Goal: Complete application form

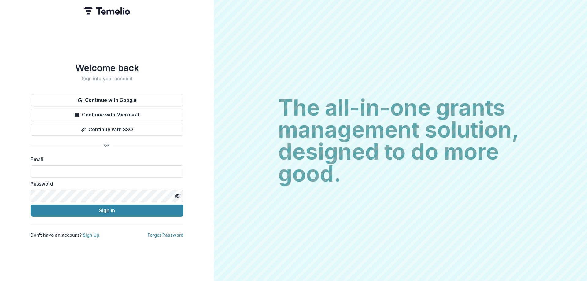
click at [84, 232] on link "Sign Up" at bounding box center [91, 234] width 17 height 5
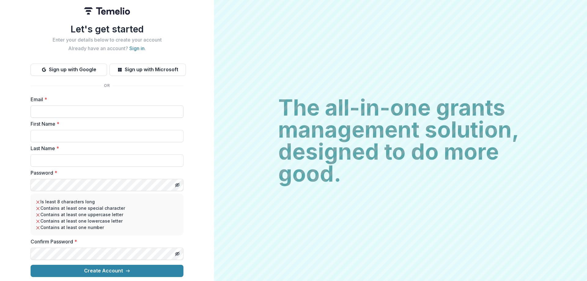
click at [88, 105] on input "Email *" at bounding box center [107, 111] width 153 height 12
type input "**********"
type input "****"
type input "*******"
click at [178, 185] on icon "Toggle password visibility" at bounding box center [178, 185] width 0 height 0
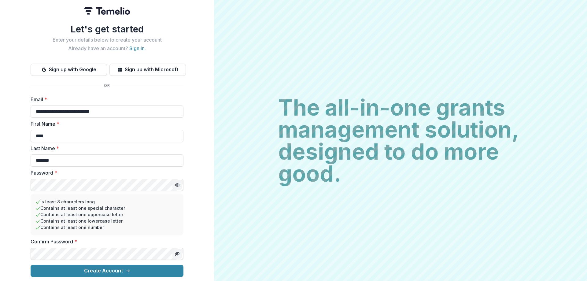
click at [177, 249] on button "Toggle password visibility" at bounding box center [177, 254] width 10 height 10
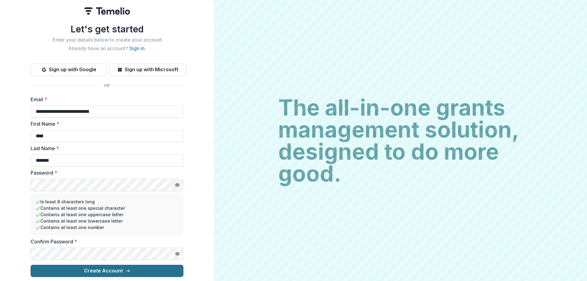
click at [146, 267] on button "Create Account" at bounding box center [107, 271] width 153 height 12
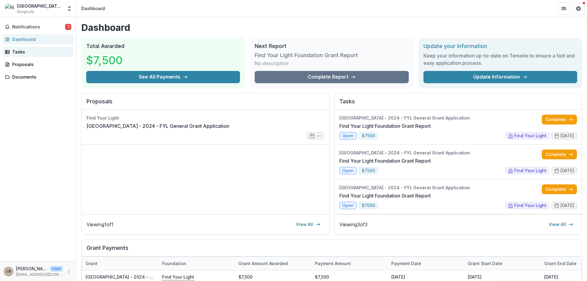
click at [28, 56] on link "Tasks" at bounding box center [37, 52] width 71 height 10
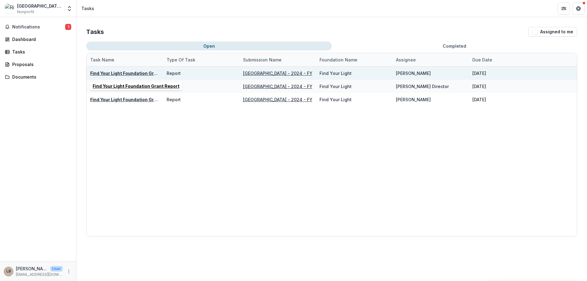
click at [144, 71] on u "Find Your Light Foundation Grant Report" at bounding box center [133, 73] width 87 height 5
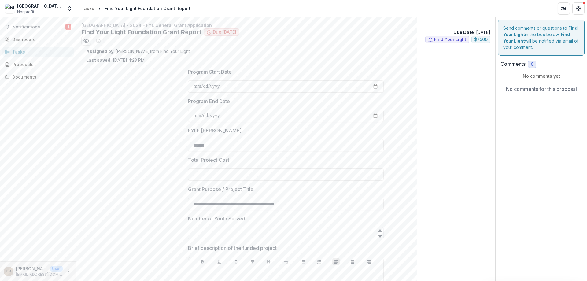
click at [216, 32] on span "Due [DATE]" at bounding box center [225, 32] width 24 height 5
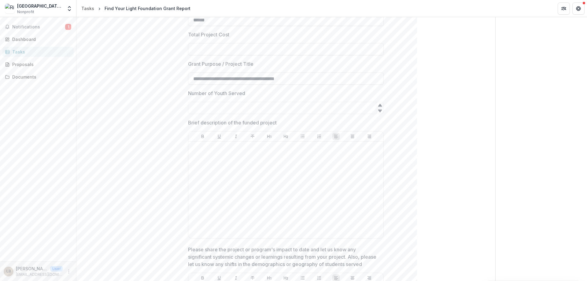
scroll to position [139, 0]
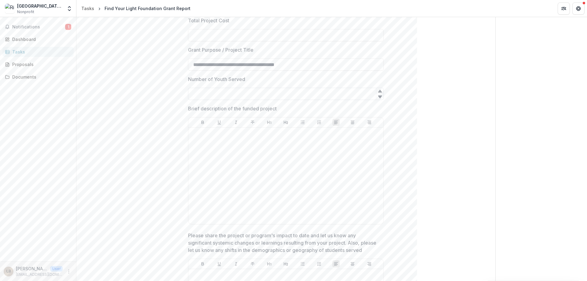
click at [197, 95] on input "Number of Youth Served" at bounding box center [286, 94] width 196 height 12
click at [21, 64] on div "Proposals" at bounding box center [40, 64] width 57 height 6
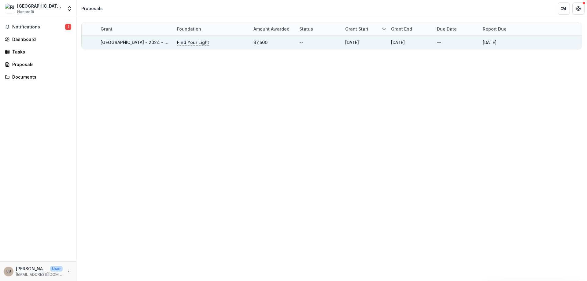
click at [194, 44] on p "Find Your Light" at bounding box center [193, 42] width 32 height 7
click at [440, 41] on div "--" at bounding box center [439, 42] width 4 height 6
click at [140, 42] on link "[GEOGRAPHIC_DATA] - 2024 - FYL General Grant Application" at bounding box center [165, 42] width 129 height 5
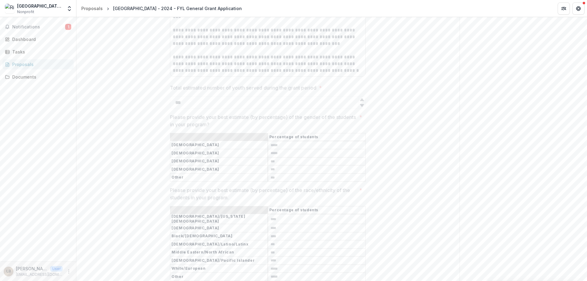
scroll to position [1259, 0]
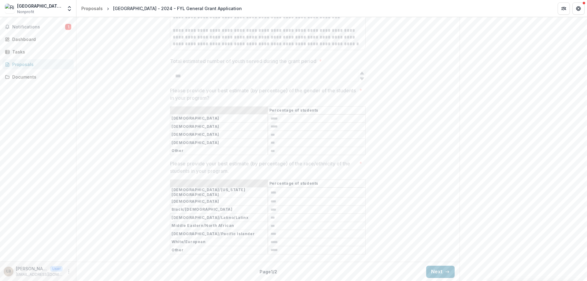
click at [448, 263] on div "Back Page 1 / 2 Next" at bounding box center [267, 272] width 383 height 20
click at [447, 266] on button "Next" at bounding box center [440, 272] width 28 height 12
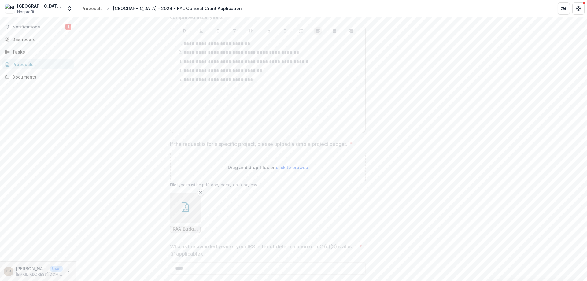
scroll to position [1391, 0]
click at [87, 269] on icon "button" at bounding box center [88, 271] width 5 height 5
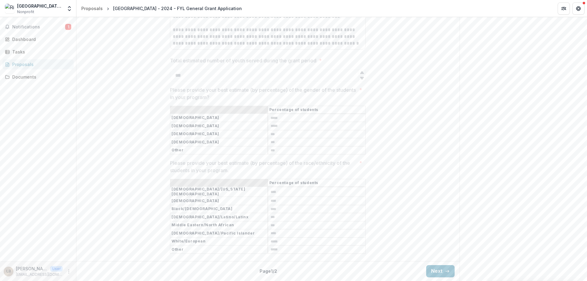
type input "*******"
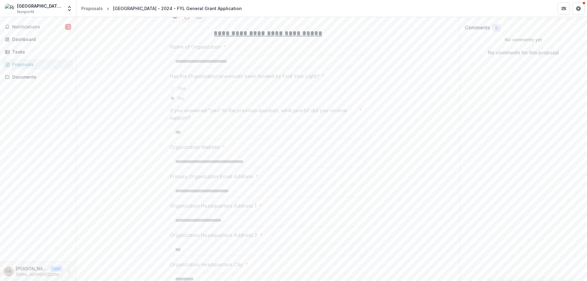
scroll to position [0, 0]
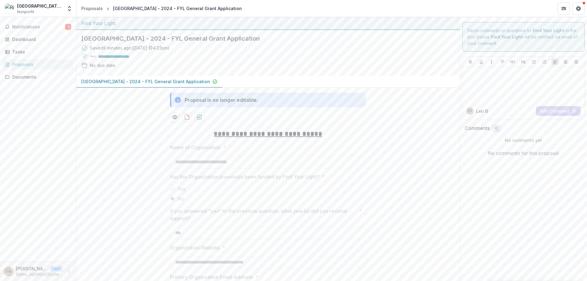
click at [144, 81] on p "[GEOGRAPHIC_DATA] - 2024 - FYL General Grant Application" at bounding box center [145, 81] width 129 height 6
click at [174, 117] on icon "Preview f1af27b5-d541-4c8c-8b6e-b4b746cf3741-0.pdf" at bounding box center [175, 117] width 6 height 6
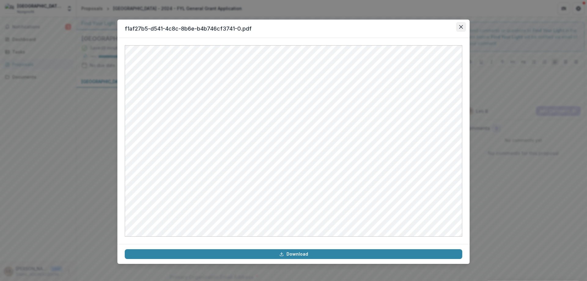
click at [461, 27] on icon "Close" at bounding box center [461, 27] width 4 height 4
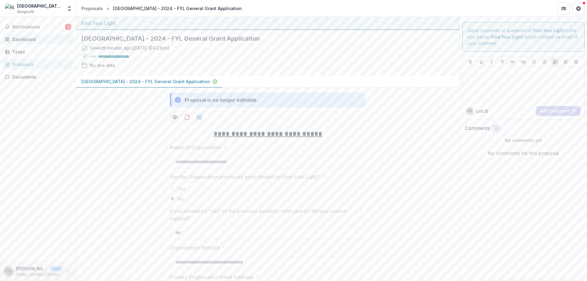
click at [36, 38] on div "Dashboard" at bounding box center [40, 39] width 57 height 6
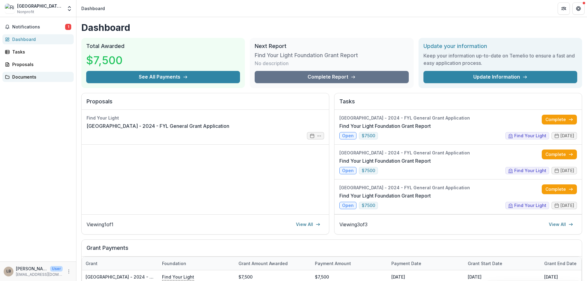
click at [7, 73] on link "Documents" at bounding box center [37, 77] width 71 height 10
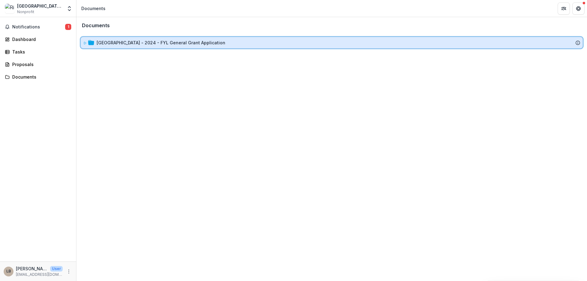
click at [84, 43] on icon at bounding box center [85, 43] width 4 height 4
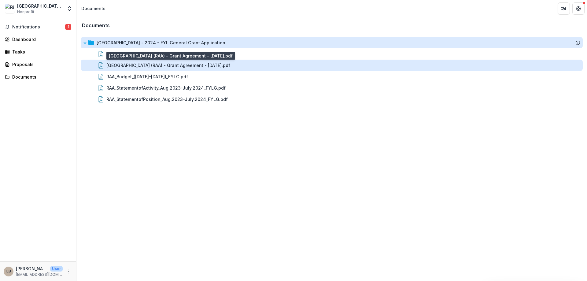
click at [123, 65] on div "[GEOGRAPHIC_DATA] (RAA) - Grant Agreement - [DATE].pdf" at bounding box center [168, 65] width 124 height 6
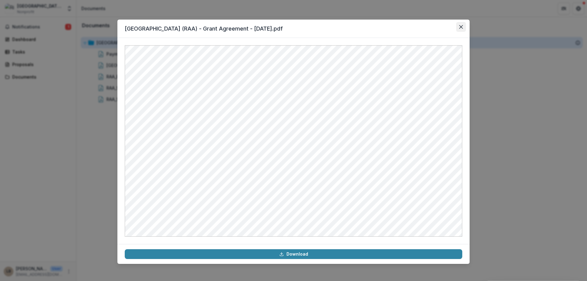
click at [458, 24] on button "Close" at bounding box center [461, 27] width 10 height 10
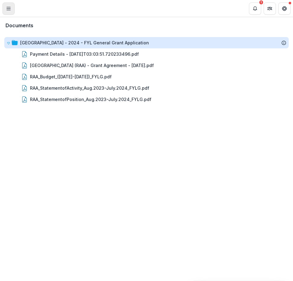
click at [11, 11] on button "Toggle Menu" at bounding box center [8, 8] width 12 height 12
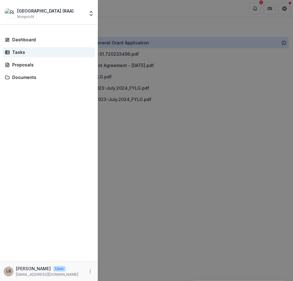
click at [20, 52] on div "Tasks" at bounding box center [51, 52] width 78 height 6
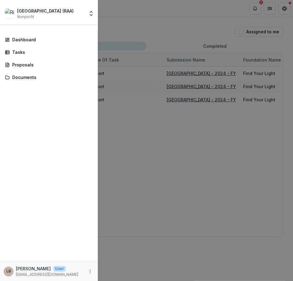
click at [131, 17] on div "[GEOGRAPHIC_DATA] (RAA) Nonprofit Team Settings Settings Dashboard Tasks Propos…" at bounding box center [146, 140] width 293 height 281
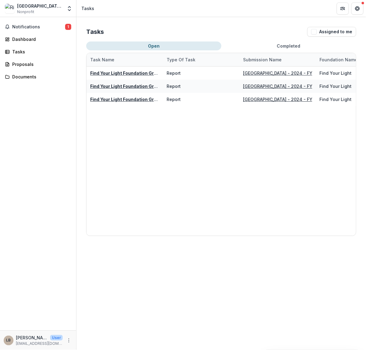
drag, startPoint x: 243, startPoint y: 5, endPoint x: 185, endPoint y: 168, distance: 173.2
click at [185, 168] on div "Find Your Light Foundation Grant Report Report Riverside Arts Academy - 2024 - …" at bounding box center [315, 151] width 458 height 169
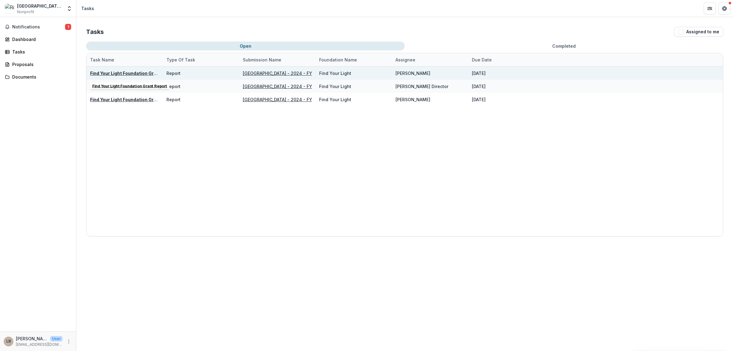
click at [142, 73] on u "Find Your Light Foundation Grant Report" at bounding box center [133, 73] width 87 height 5
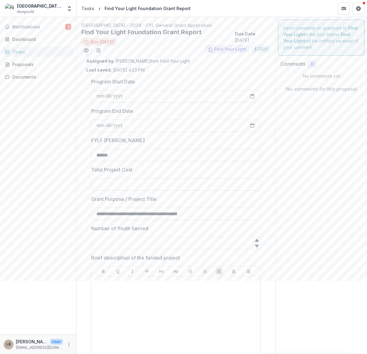
scroll to position [76, 0]
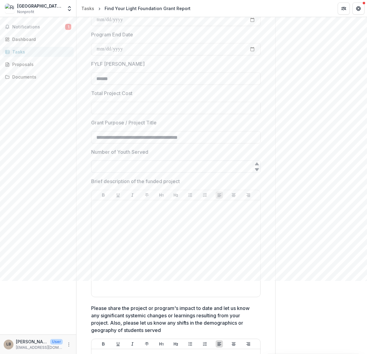
click at [115, 170] on input "Number of Youth Served" at bounding box center [175, 166] width 169 height 12
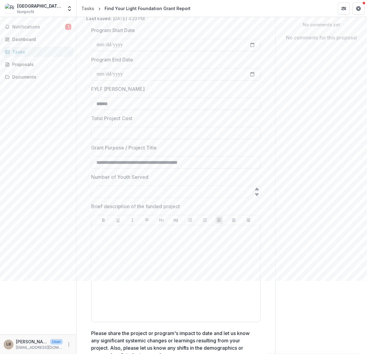
scroll to position [38, 0]
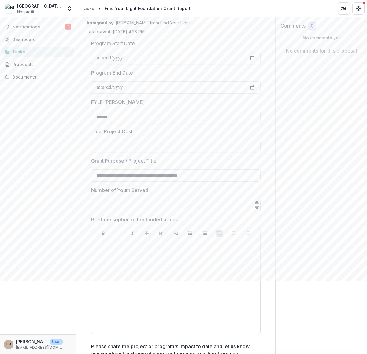
click at [108, 203] on input "Number of Youth Served" at bounding box center [175, 205] width 169 height 12
type input "***"
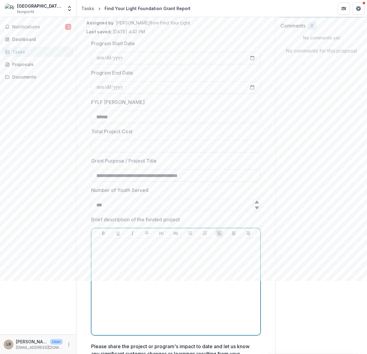
click at [142, 281] on div at bounding box center [176, 287] width 164 height 92
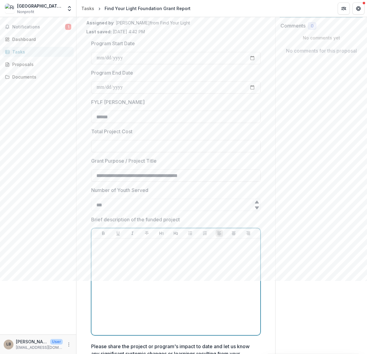
click at [109, 267] on div at bounding box center [176, 287] width 164 height 92
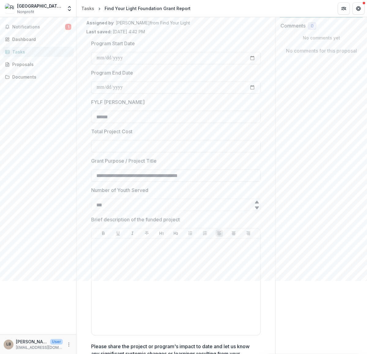
click at [134, 240] on div at bounding box center [175, 286] width 169 height 97
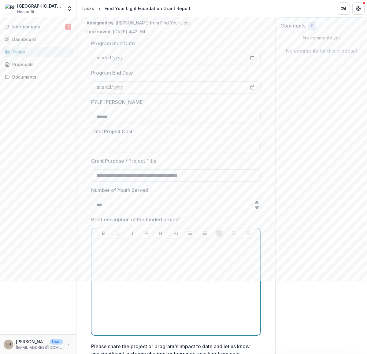
click at [126, 246] on p at bounding box center [176, 244] width 164 height 7
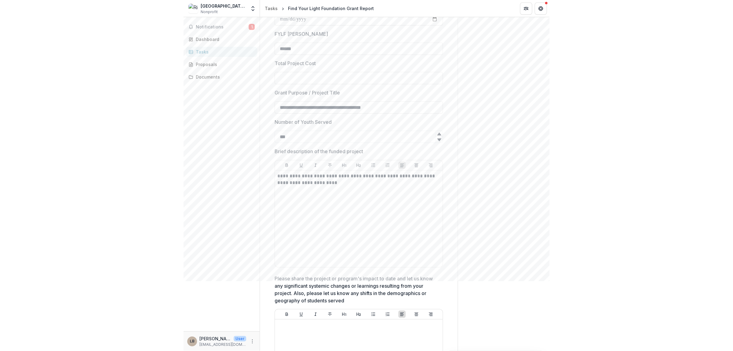
scroll to position [76, 0]
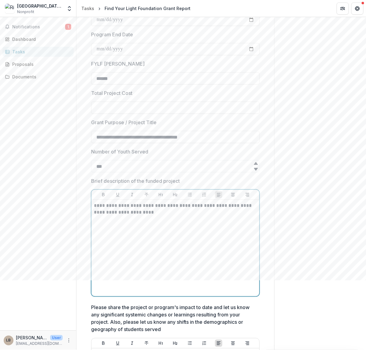
click at [160, 209] on p "**********" at bounding box center [174, 209] width 161 height 13
drag, startPoint x: 159, startPoint y: 213, endPoint x: 218, endPoint y: 207, distance: 59.6
click at [218, 207] on p "**********" at bounding box center [174, 209] width 161 height 13
click at [235, 208] on p "**********" at bounding box center [174, 209] width 161 height 13
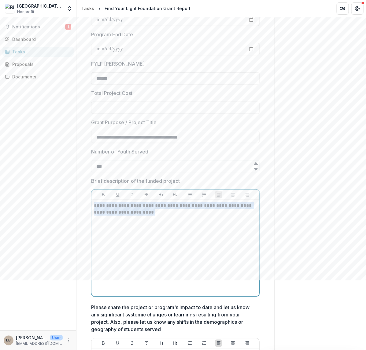
drag, startPoint x: 160, startPoint y: 212, endPoint x: 80, endPoint y: 204, distance: 80.7
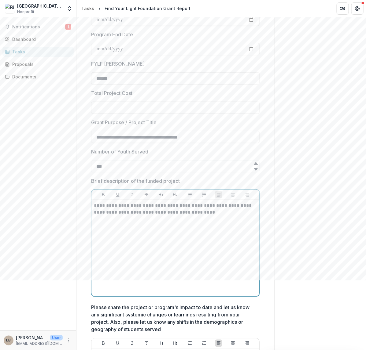
click at [219, 212] on p "**********" at bounding box center [174, 209] width 161 height 13
